Goal: Task Accomplishment & Management: Use online tool/utility

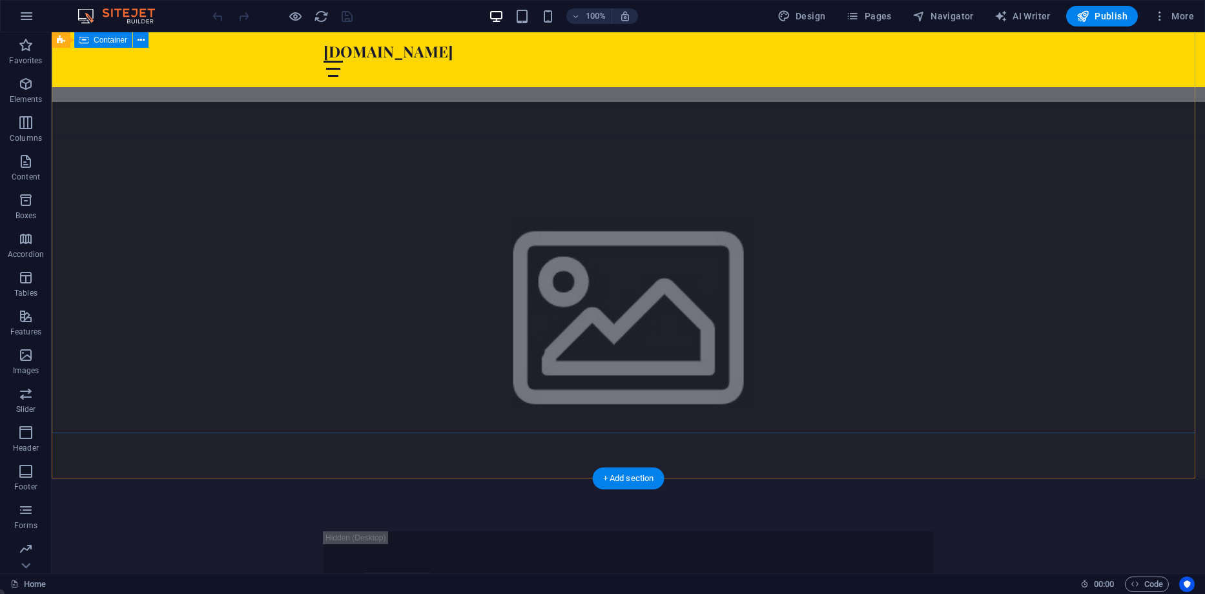
scroll to position [710, 0]
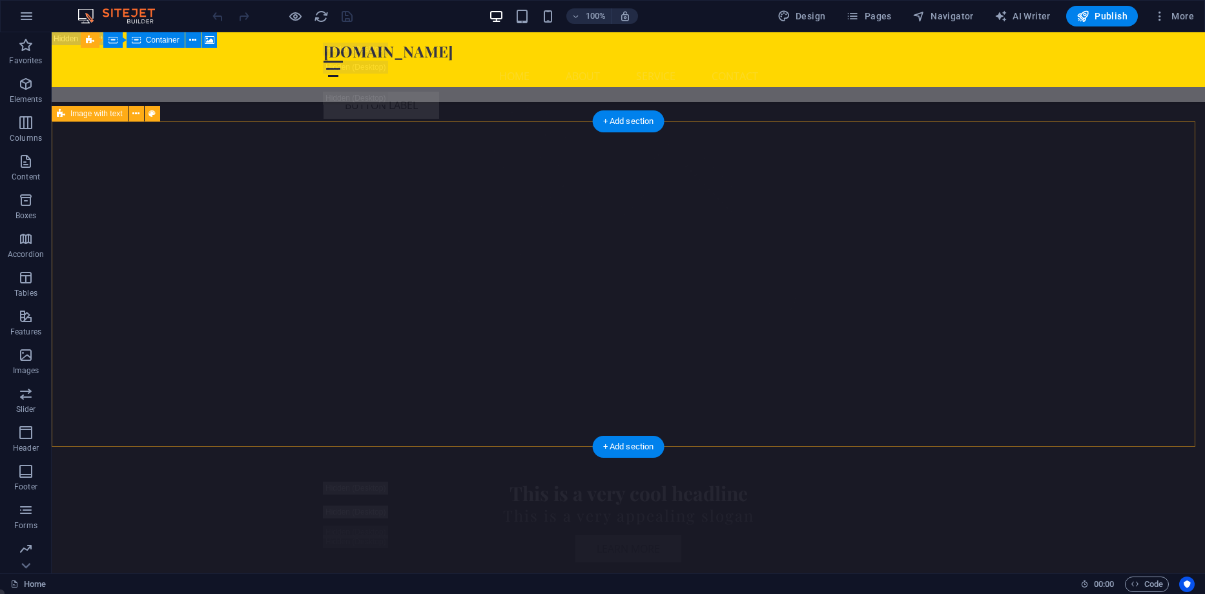
scroll to position [2777, 0]
